Goal: Book appointment/travel/reservation

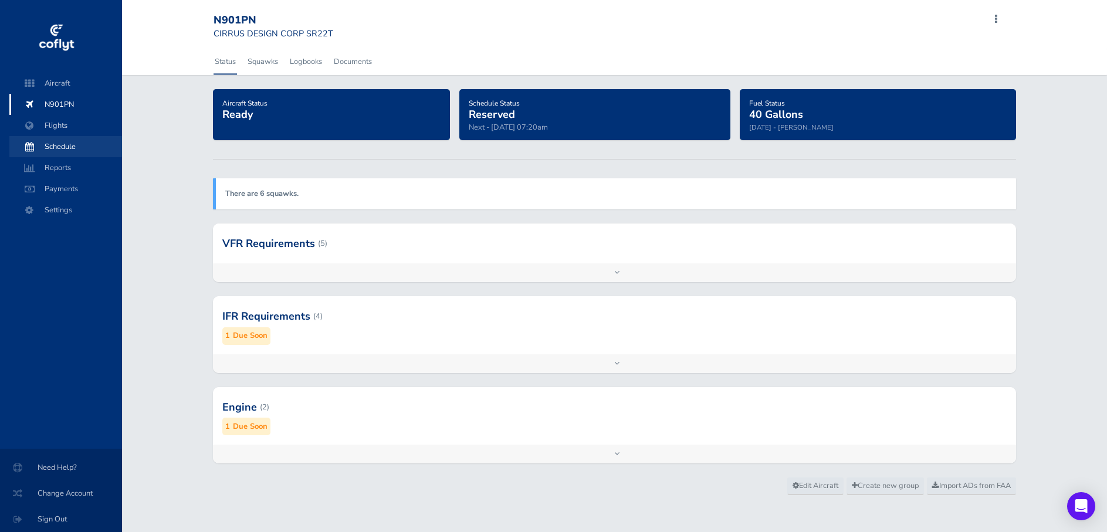
click at [69, 141] on span "Schedule" at bounding box center [65, 146] width 89 height 21
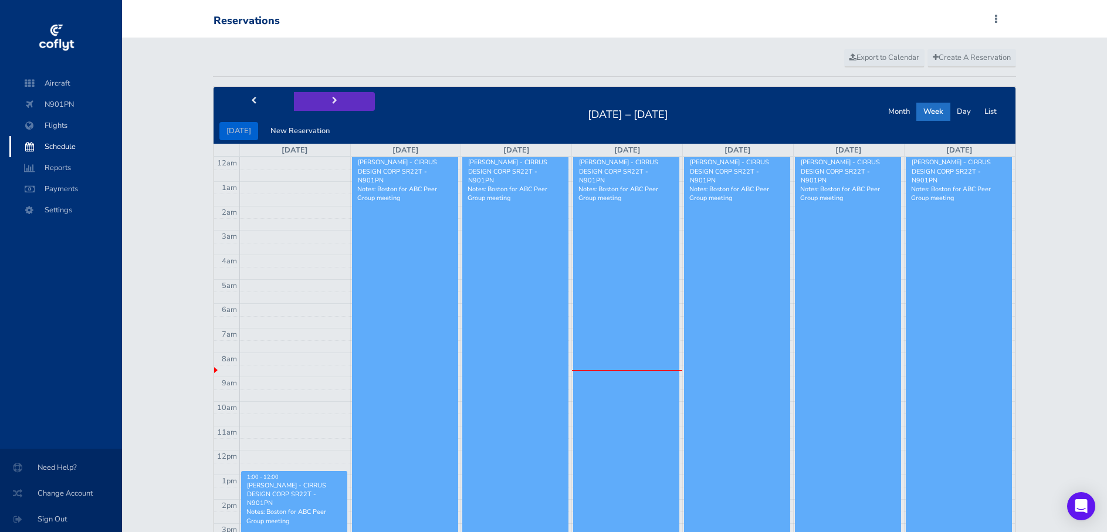
click at [332, 103] on span "next" at bounding box center [334, 101] width 5 height 8
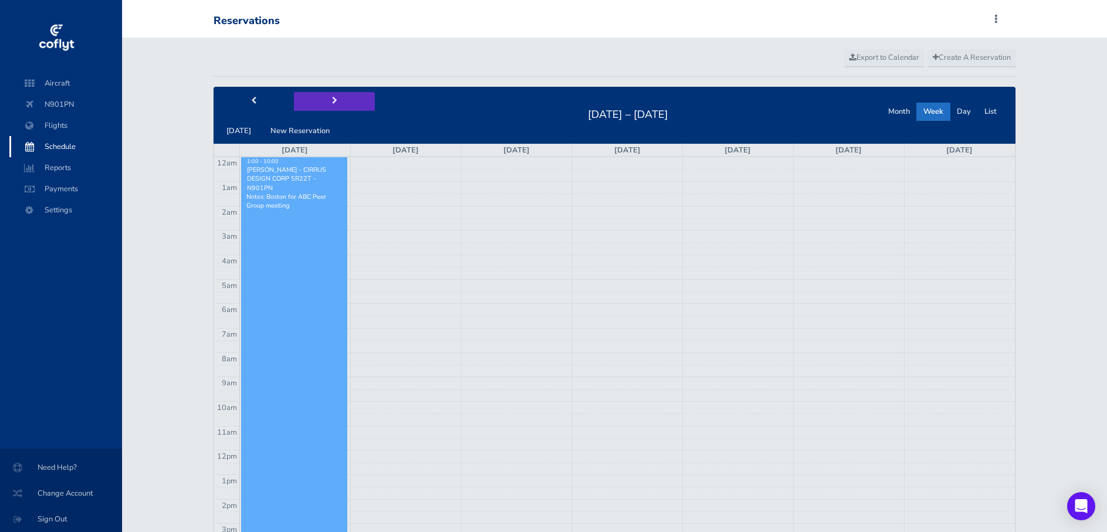
click at [332, 103] on span "next" at bounding box center [334, 101] width 5 height 8
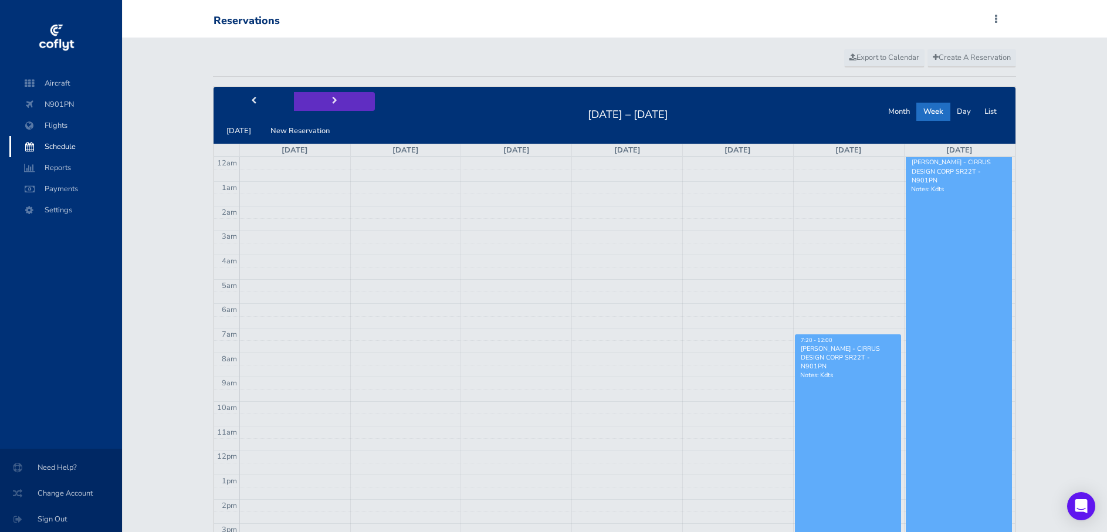
click at [332, 103] on span "next" at bounding box center [334, 101] width 5 height 8
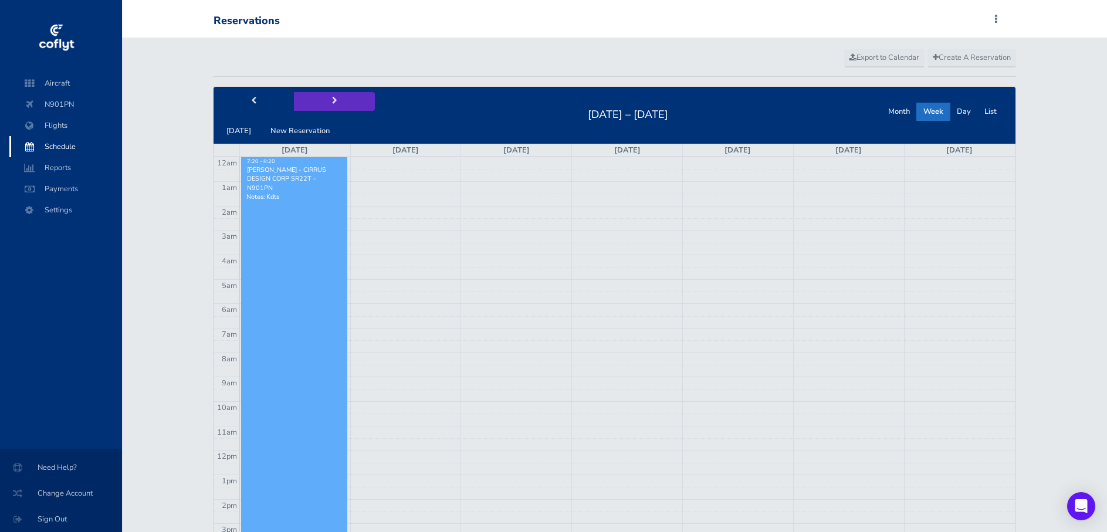
click at [335, 100] on button "next" at bounding box center [334, 101] width 81 height 18
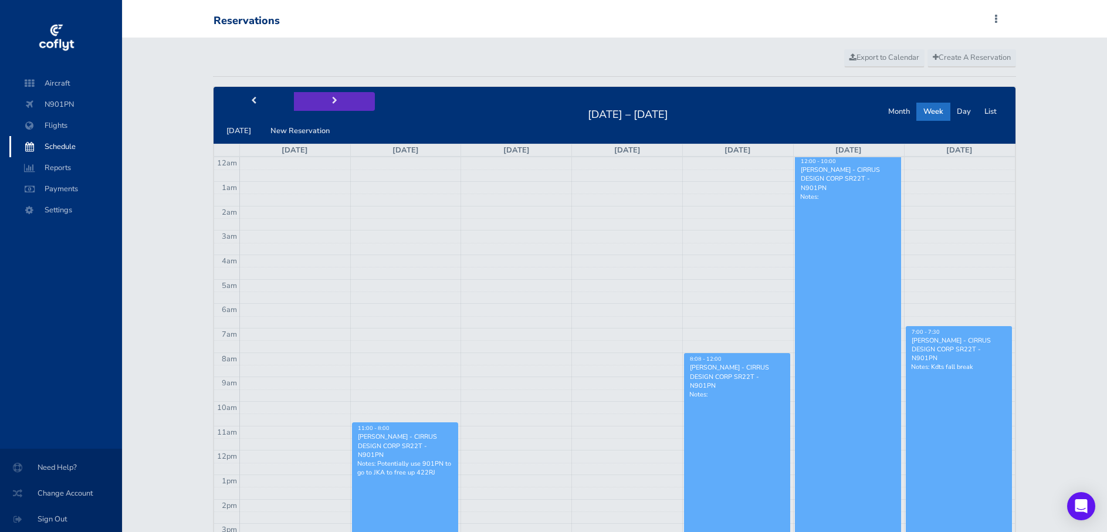
click at [333, 100] on button "next" at bounding box center [334, 101] width 81 height 18
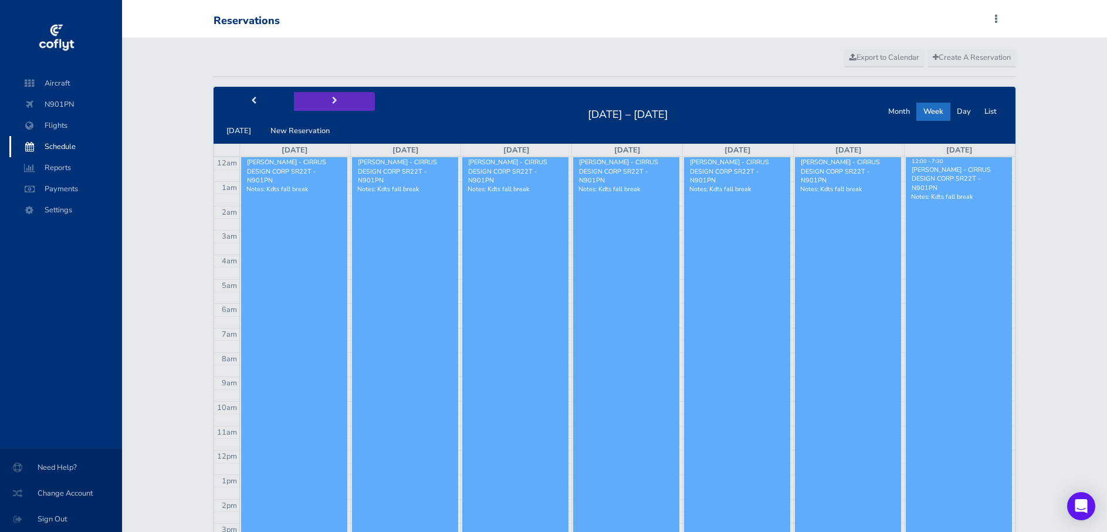
click at [334, 103] on button "next" at bounding box center [334, 101] width 81 height 18
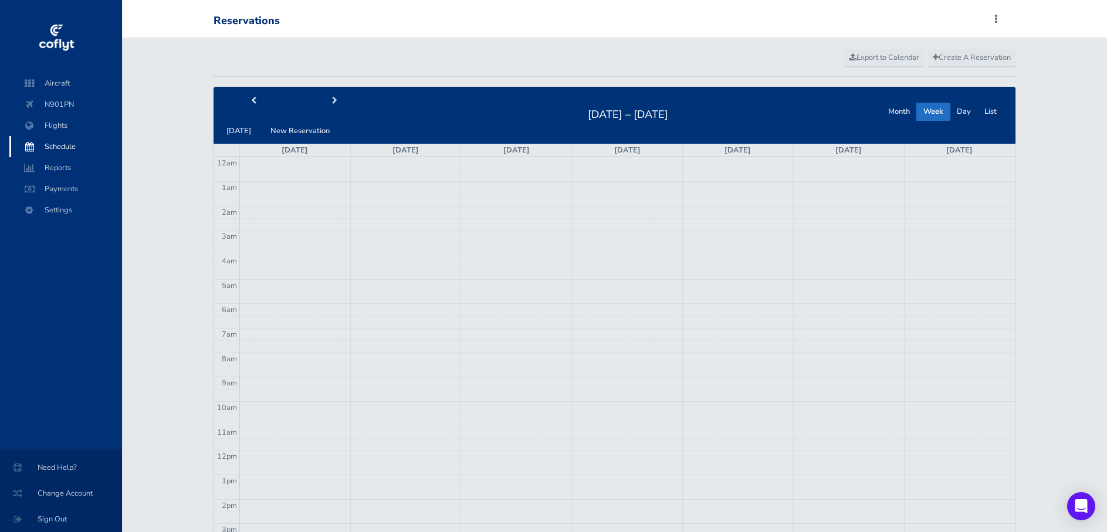
click at [254, 97] on span "prev" at bounding box center [253, 101] width 5 height 8
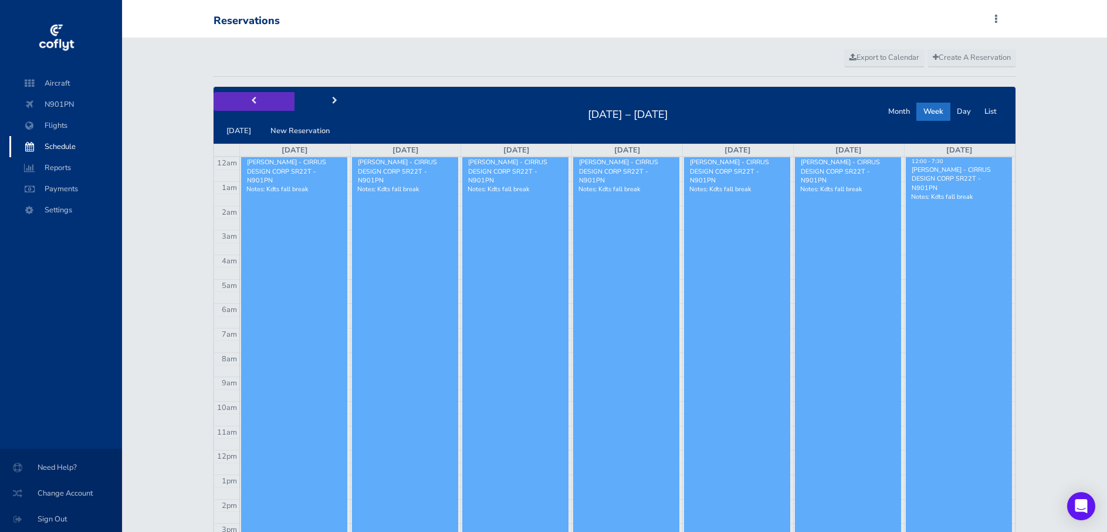
click at [253, 97] on span "prev" at bounding box center [253, 101] width 5 height 8
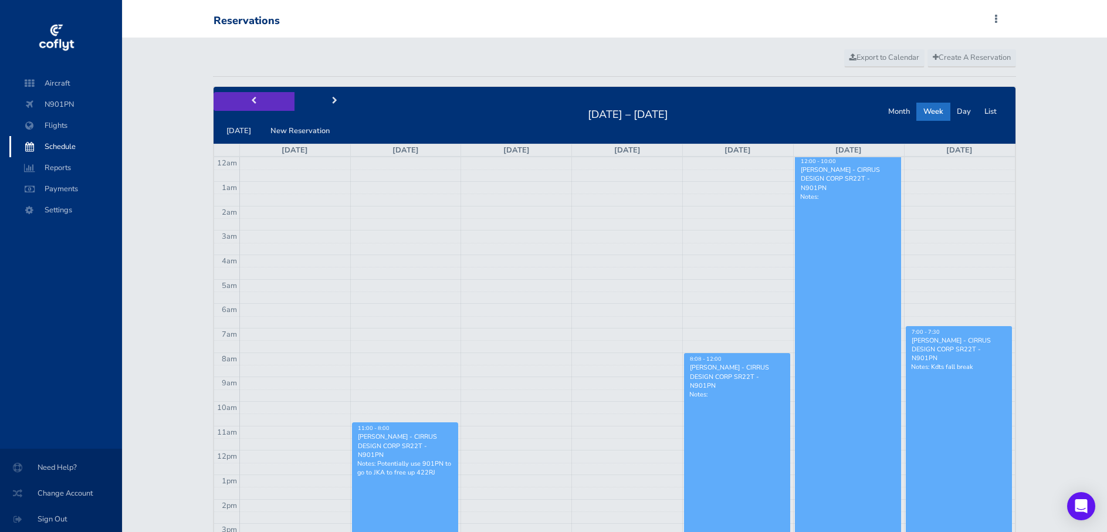
click at [253, 97] on span "prev" at bounding box center [253, 101] width 5 height 8
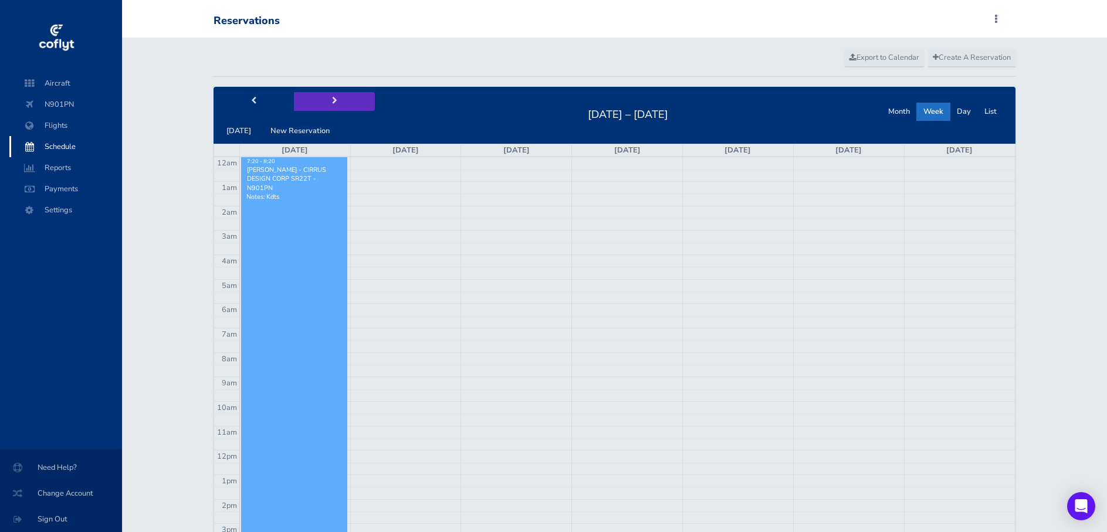
click at [332, 101] on span "next" at bounding box center [334, 101] width 5 height 8
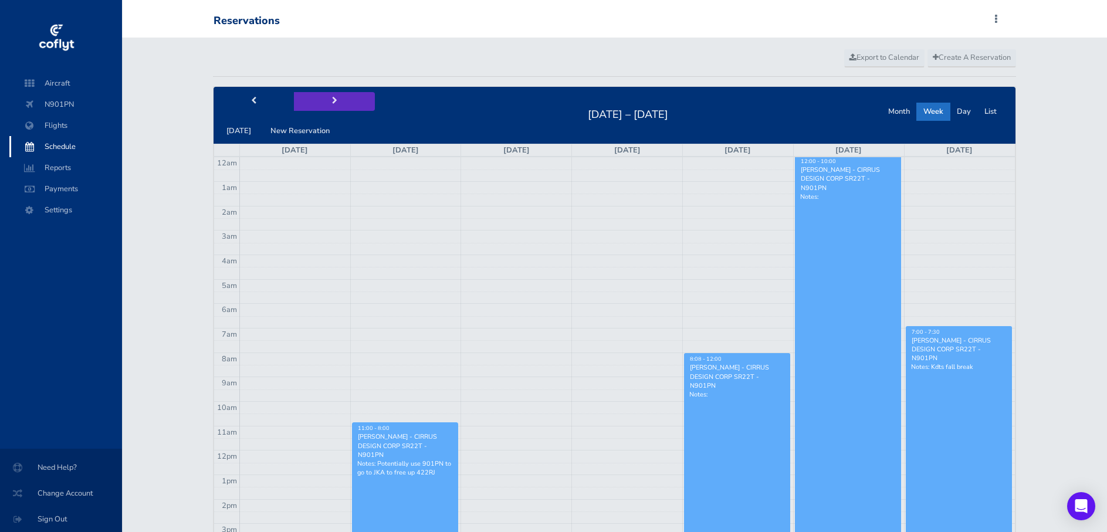
click at [332, 101] on span "next" at bounding box center [334, 101] width 5 height 8
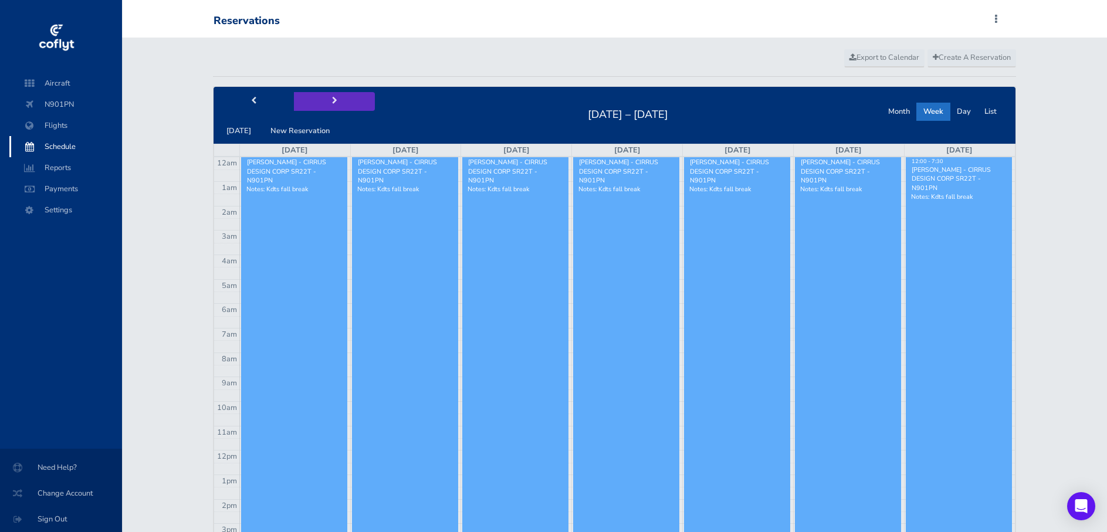
click at [332, 101] on span "next" at bounding box center [334, 101] width 5 height 8
